Goal: Task Accomplishment & Management: Manage account settings

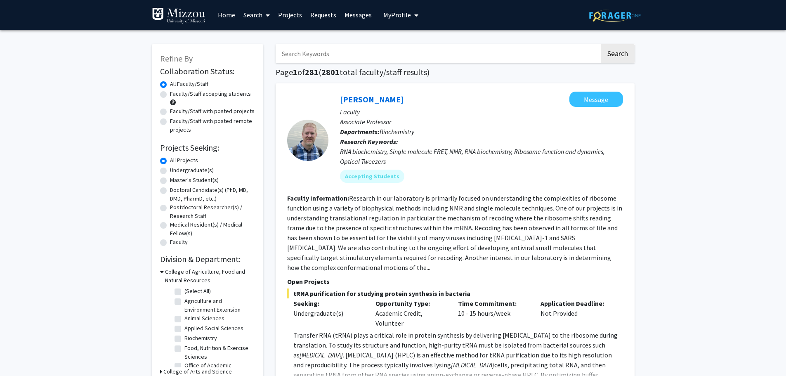
click at [401, 16] on span "My Profile" at bounding box center [397, 15] width 28 height 8
click at [402, 41] on fg-profile-picture at bounding box center [397, 43] width 17 height 18
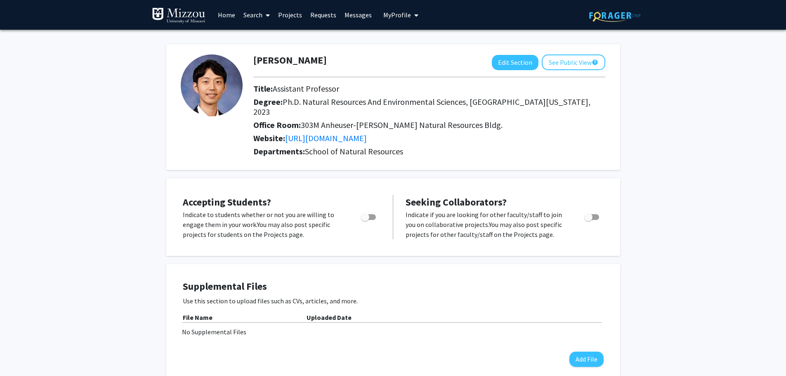
drag, startPoint x: 105, startPoint y: 0, endPoint x: 655, endPoint y: 156, distance: 571.8
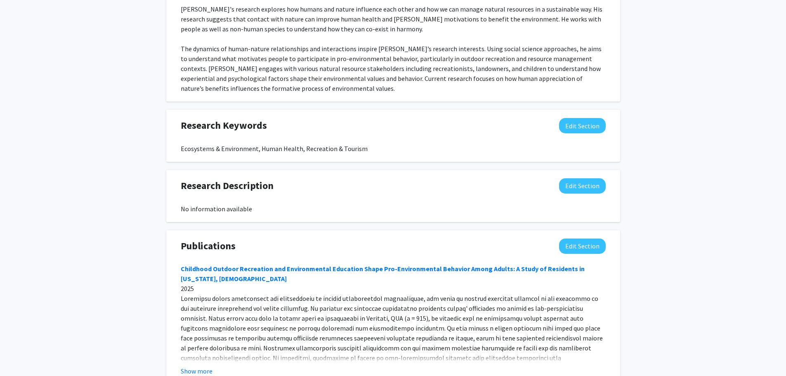
scroll to position [541, 0]
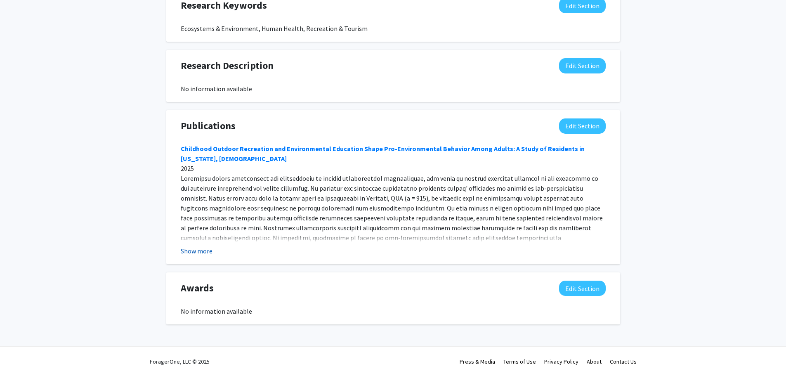
click at [203, 256] on button "Show more" at bounding box center [197, 251] width 32 height 10
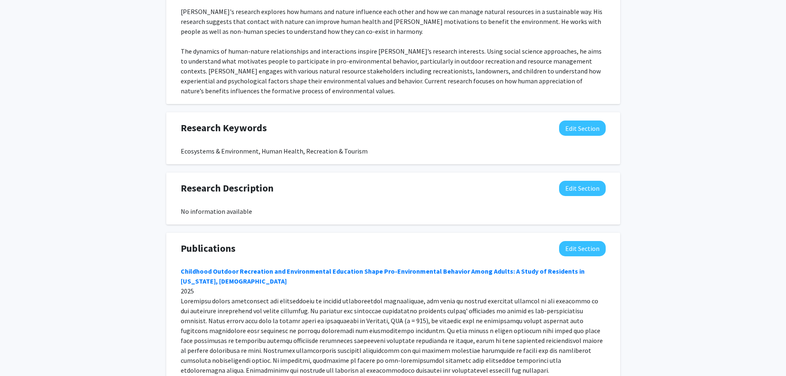
scroll to position [71, 0]
